Goal: Information Seeking & Learning: Learn about a topic

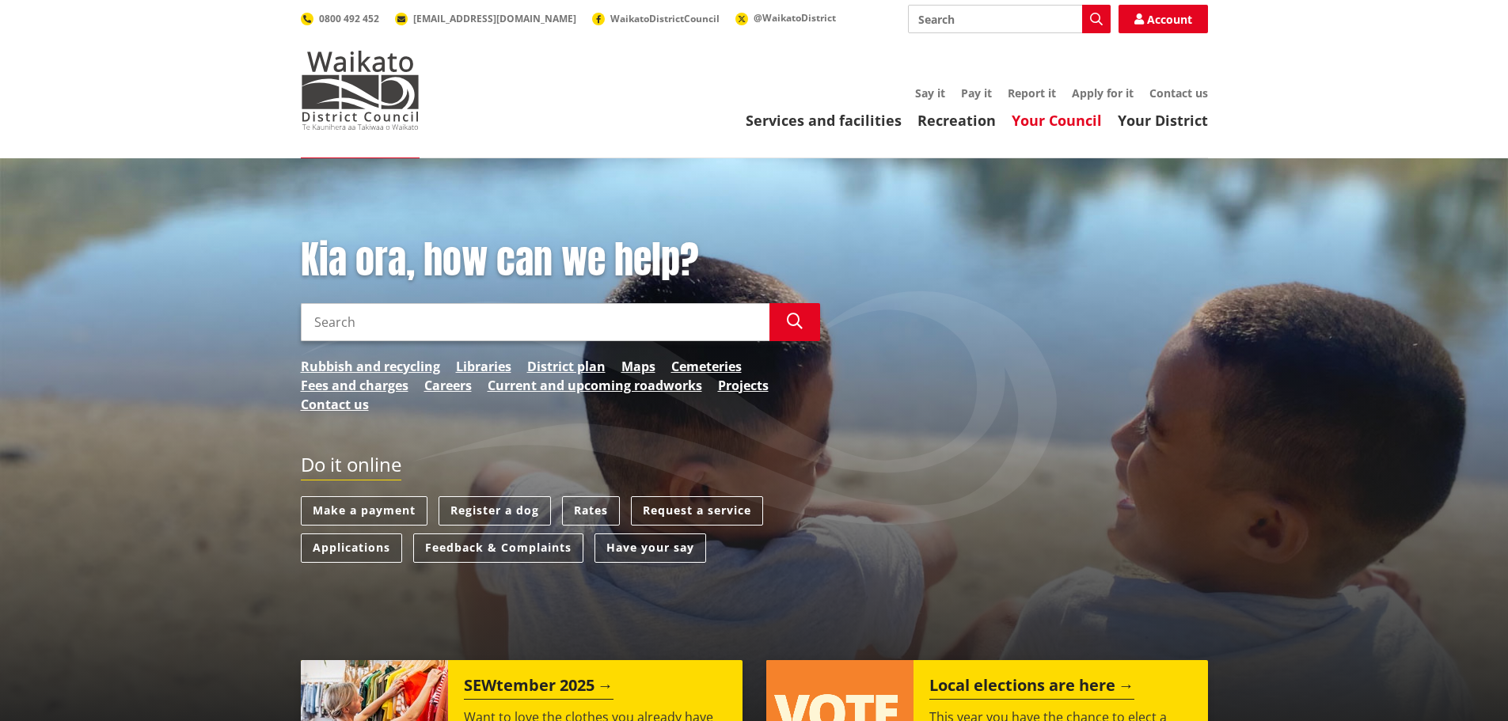
click at [1067, 118] on link "Your Council" at bounding box center [1057, 120] width 90 height 19
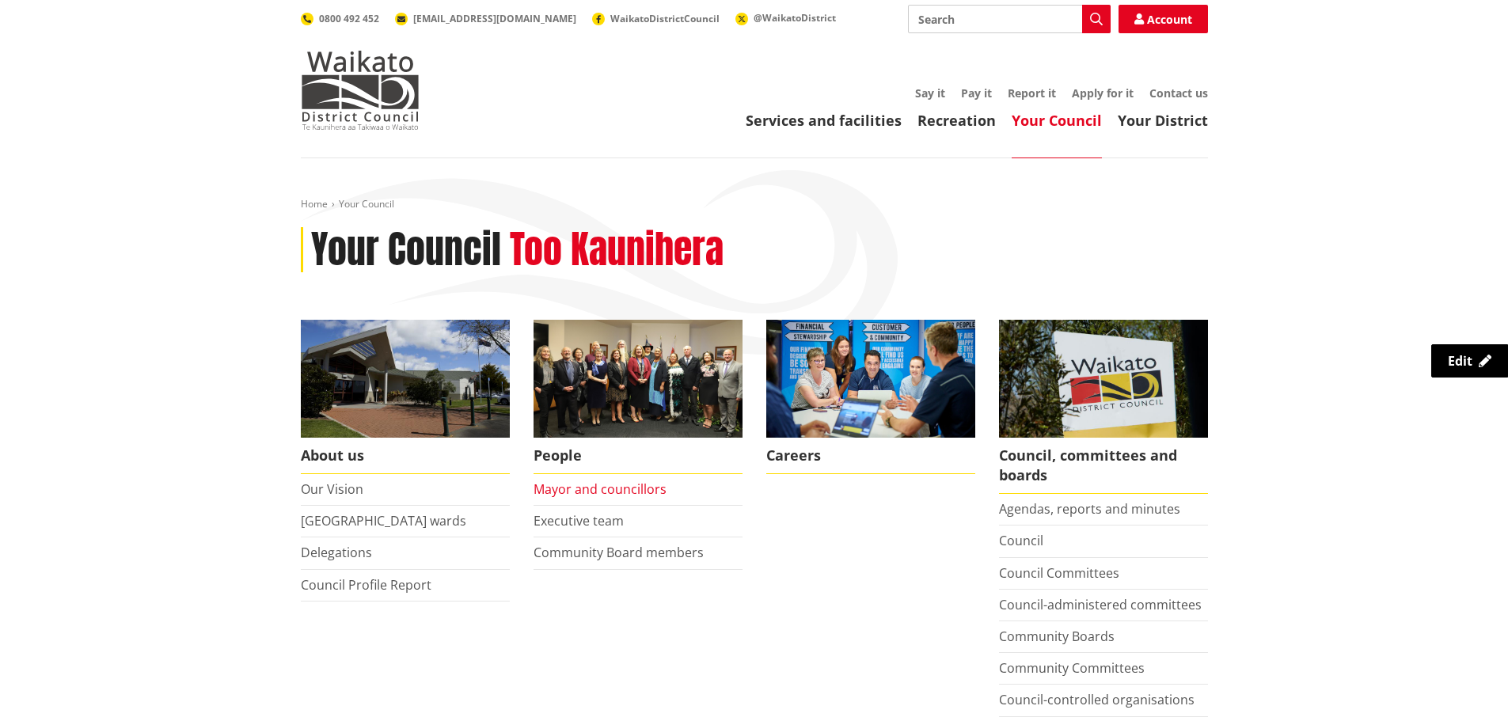
click at [576, 495] on link "Mayor and councillors" at bounding box center [599, 488] width 133 height 17
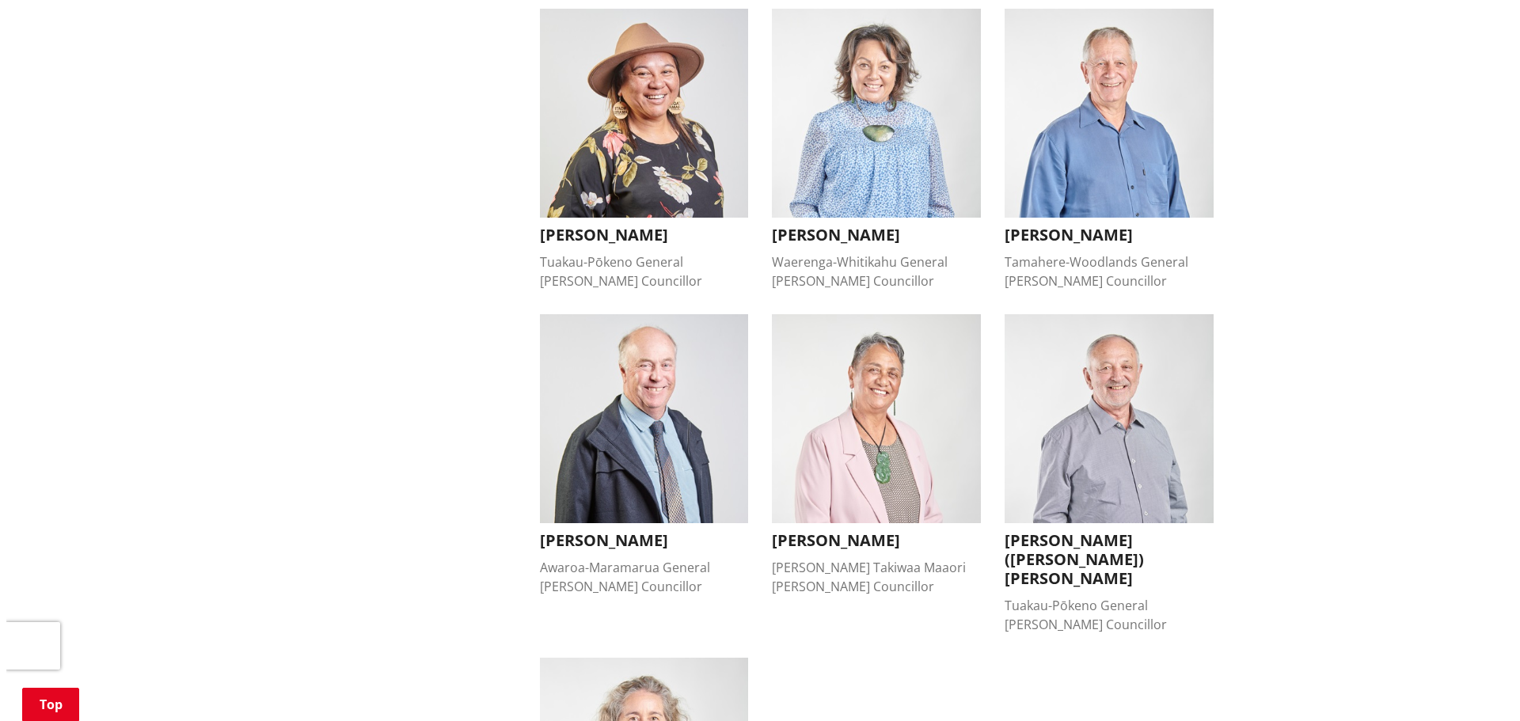
scroll to position [1029, 0]
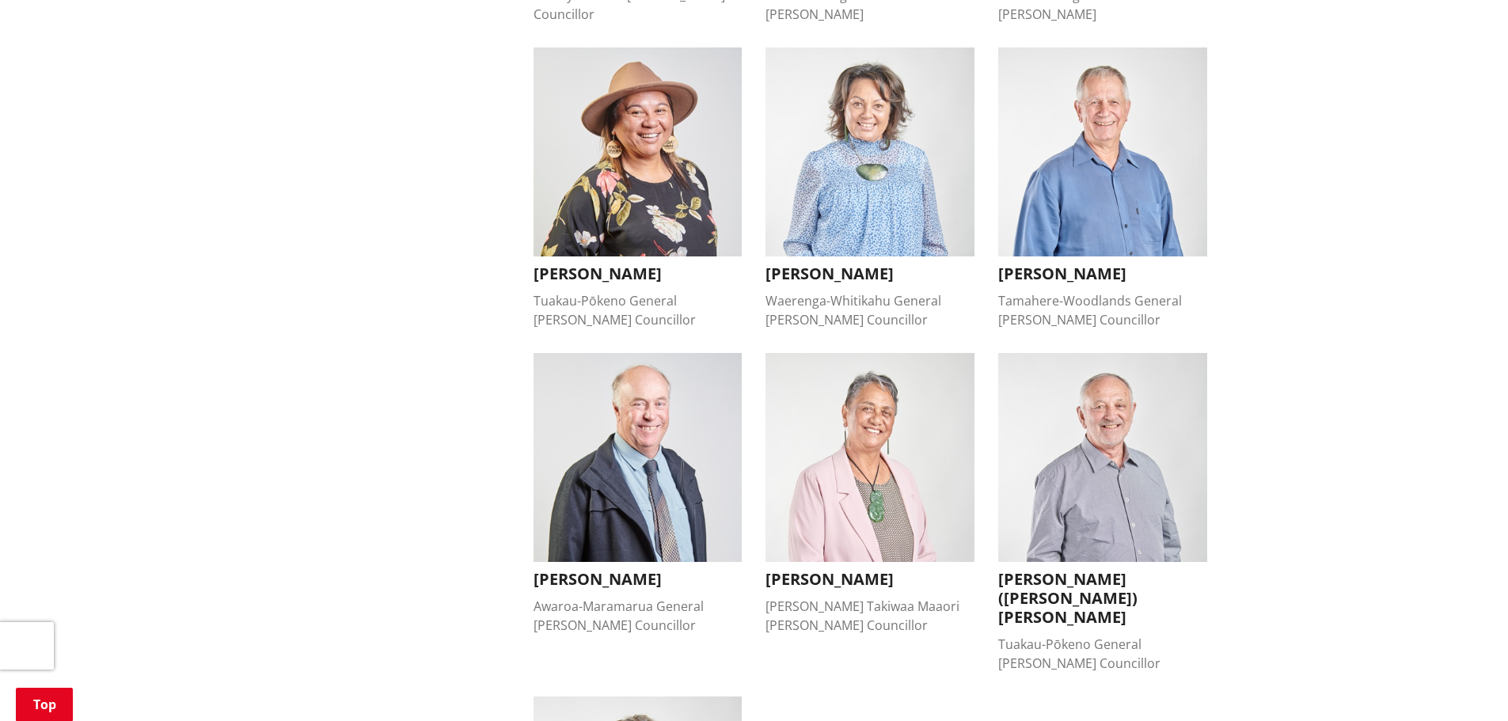
click at [871, 136] on img "button" at bounding box center [869, 151] width 209 height 209
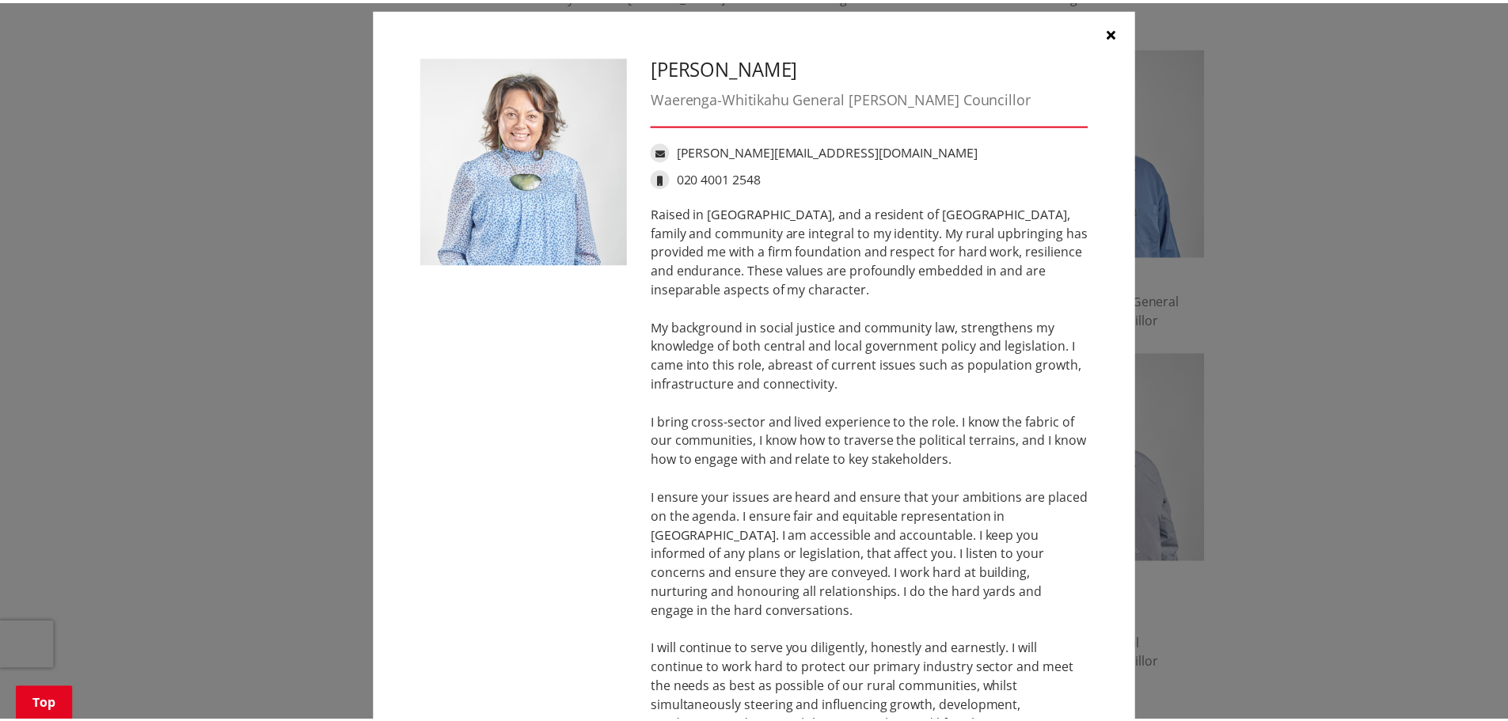
scroll to position [0, 0]
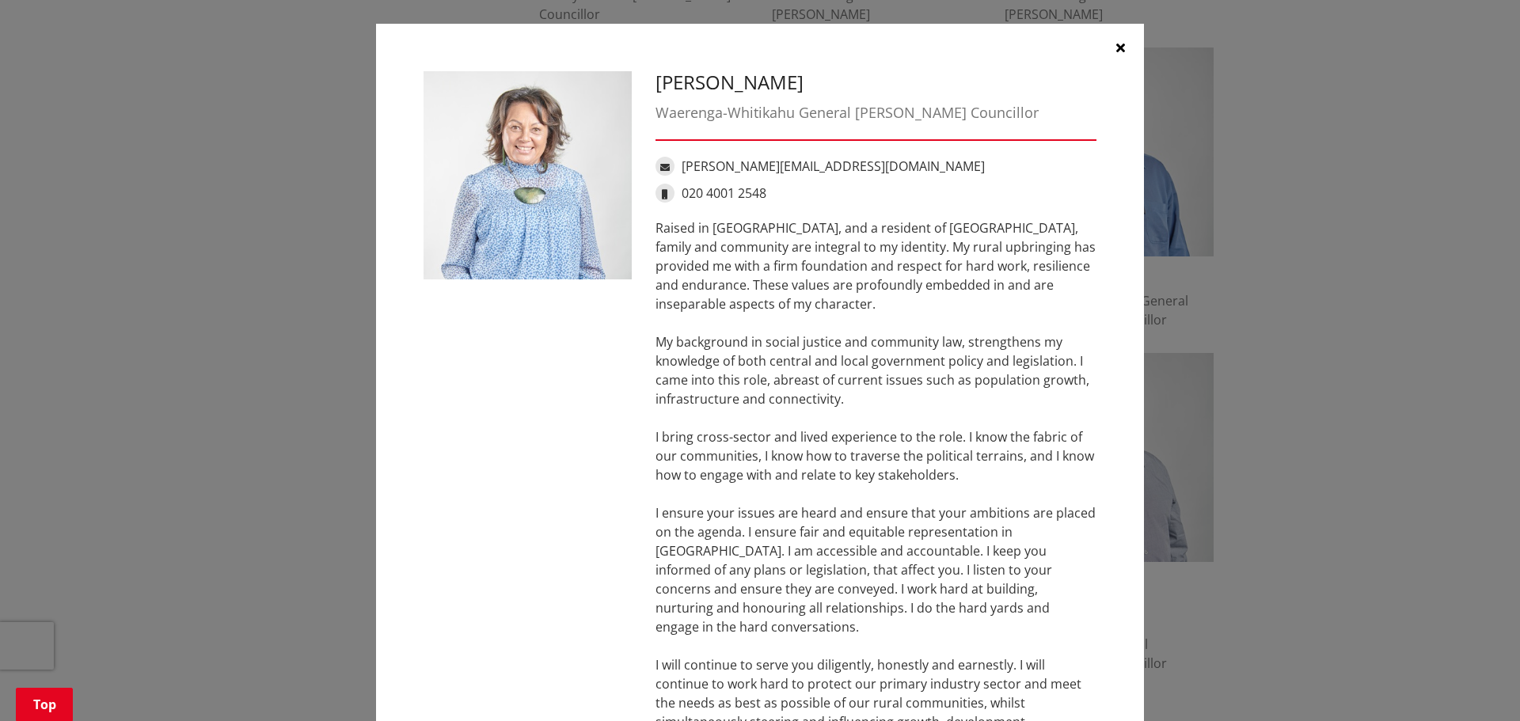
click at [1116, 44] on icon "button" at bounding box center [1120, 47] width 9 height 13
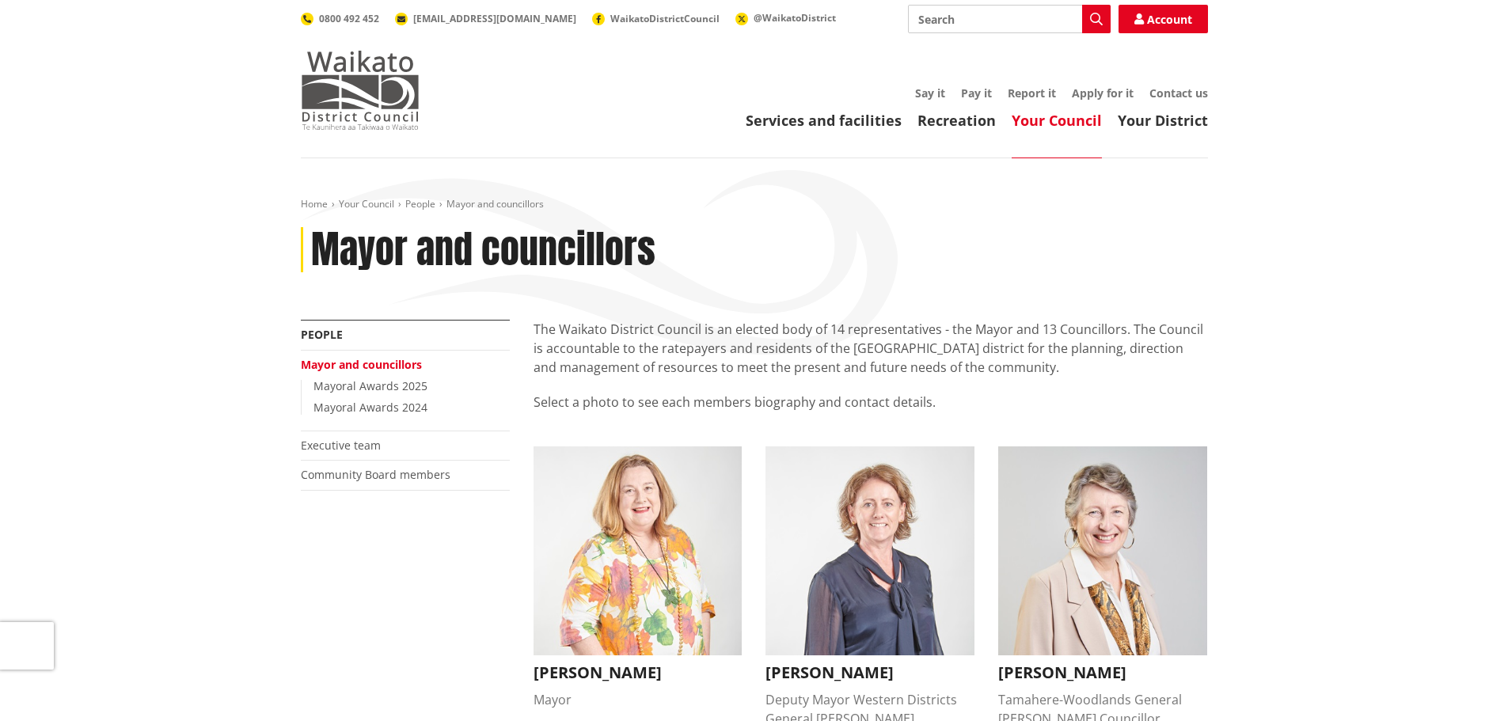
click at [344, 78] on img at bounding box center [360, 90] width 119 height 79
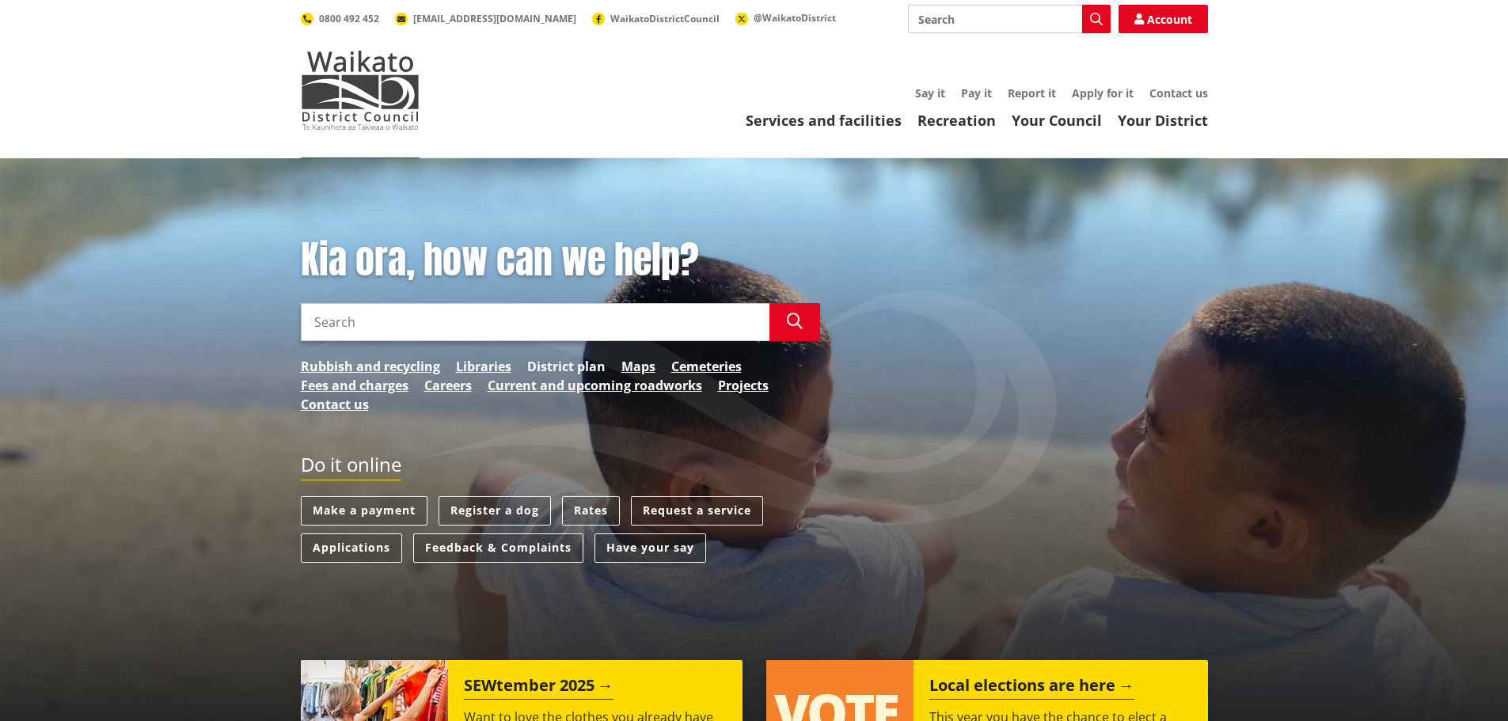
click at [559, 366] on link "District plan" at bounding box center [566, 366] width 78 height 19
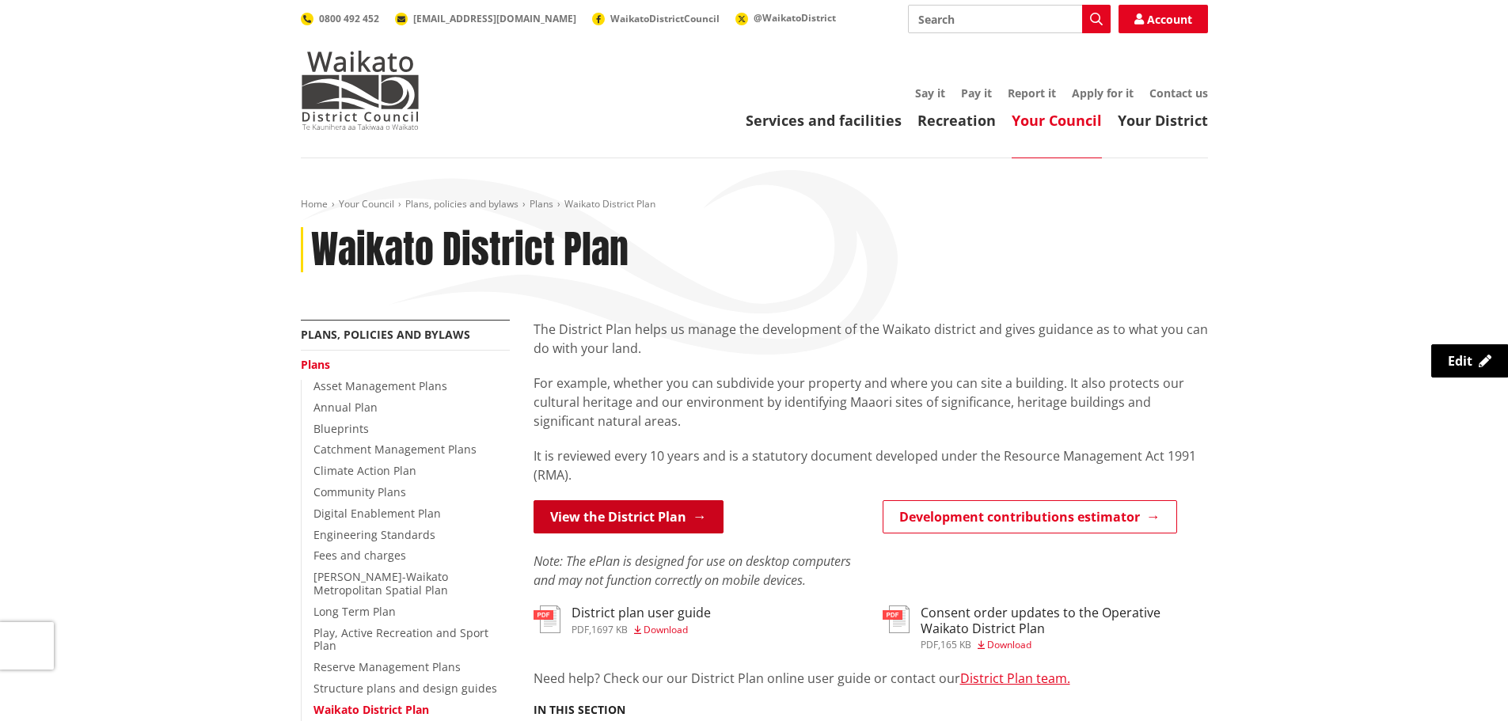
click at [609, 516] on link "View the District Plan" at bounding box center [628, 516] width 190 height 33
